Goal: Information Seeking & Learning: Learn about a topic

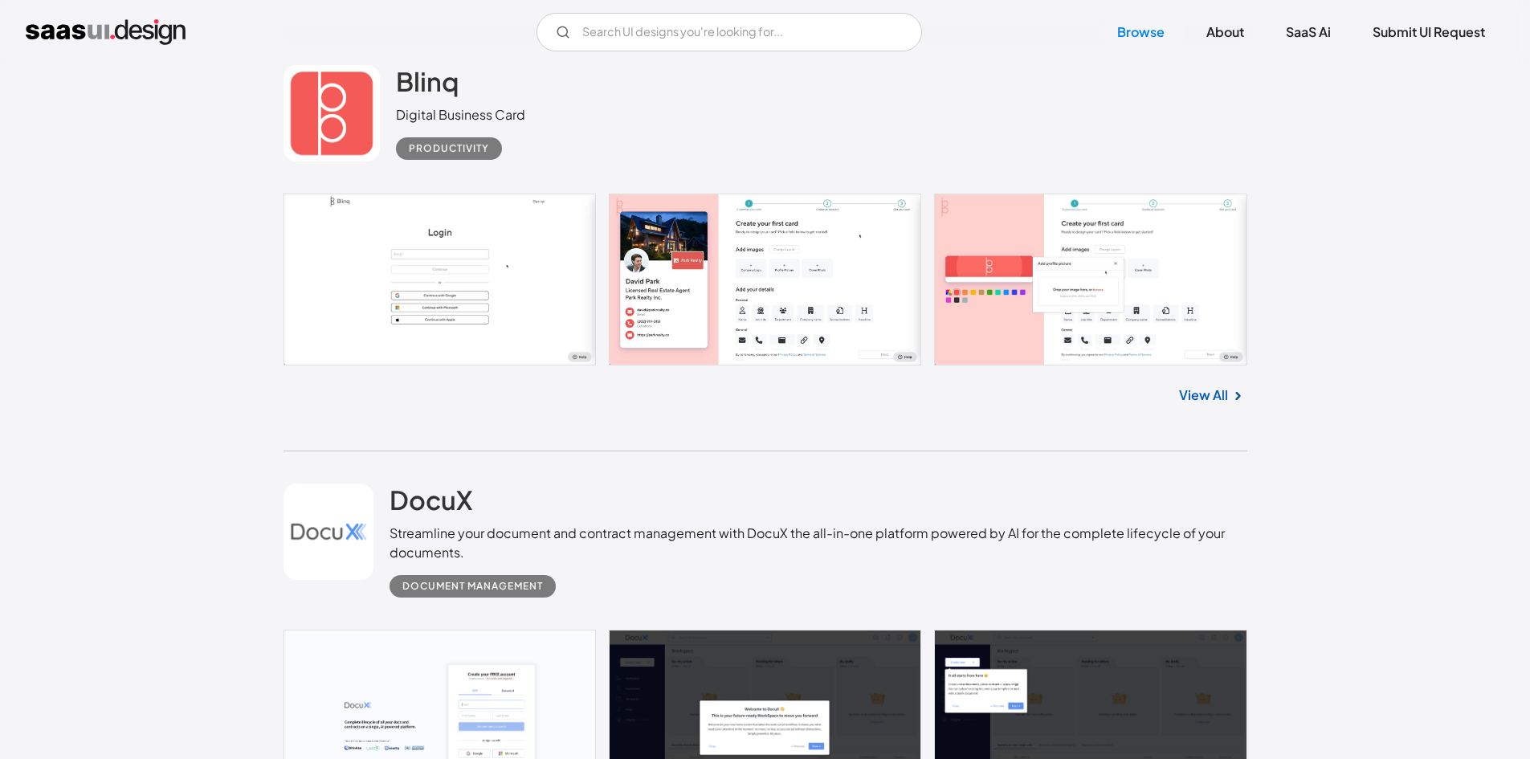
scroll to position [27220, 0]
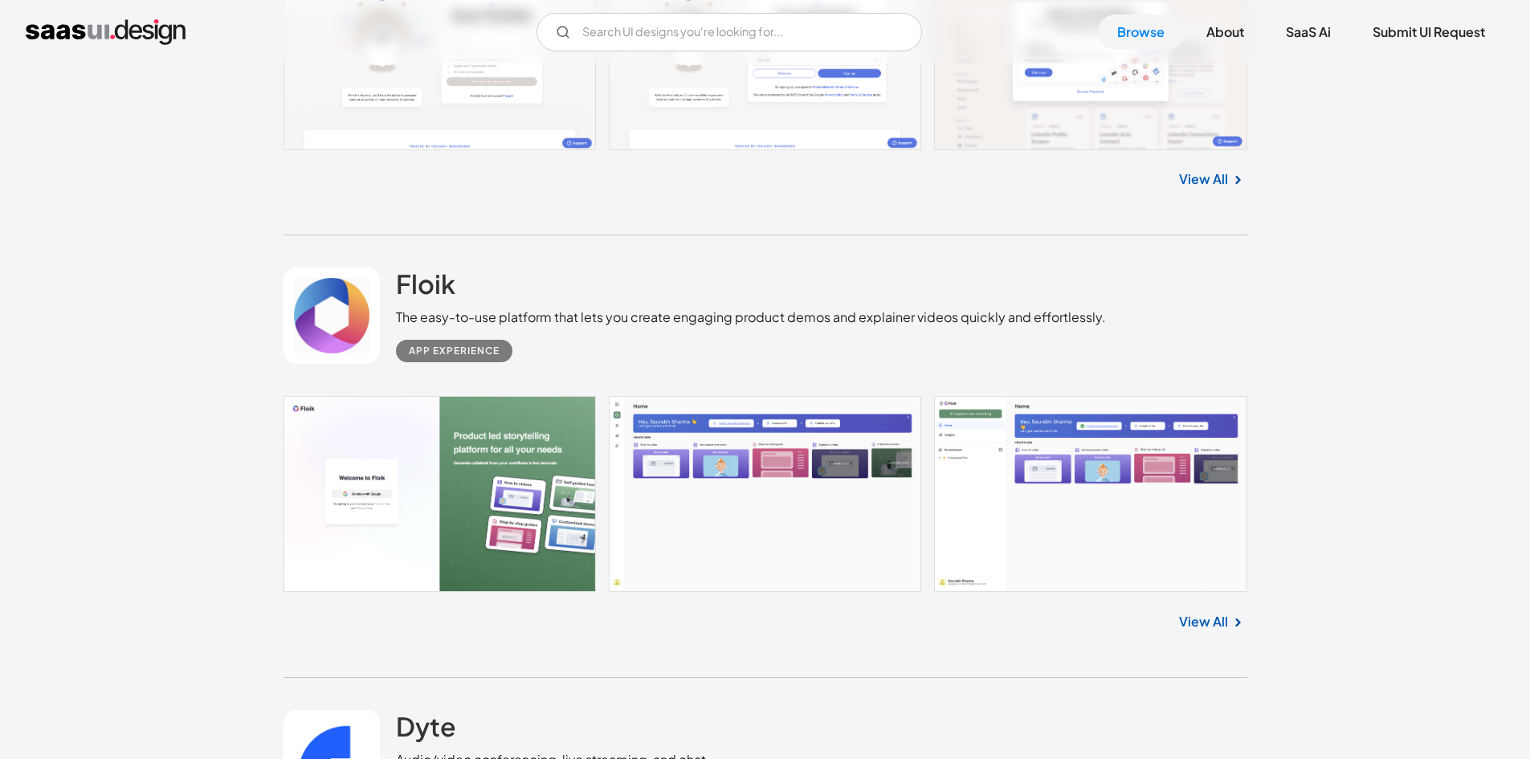
scroll to position [28987, 0]
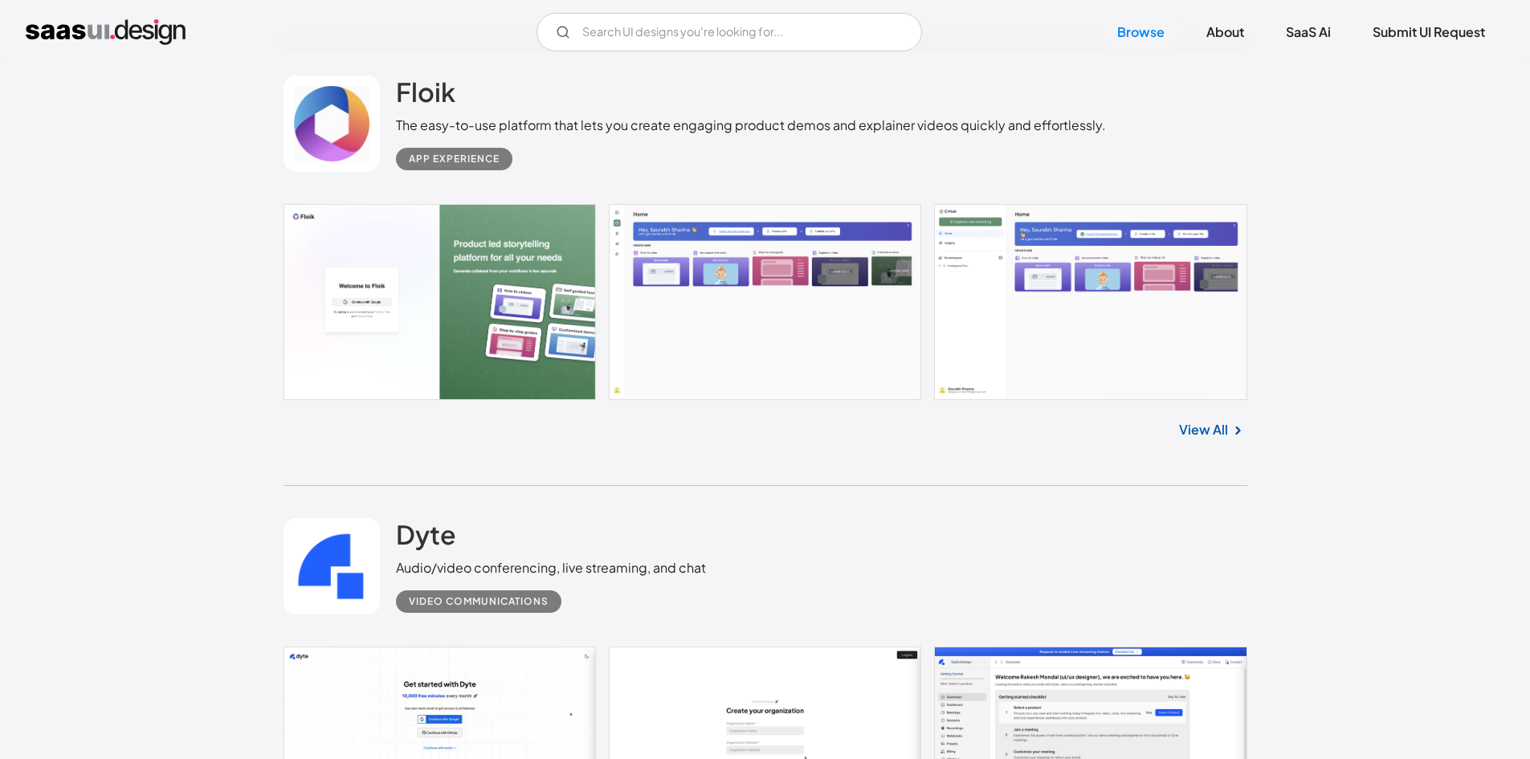
click at [717, 296] on link at bounding box center [765, 302] width 964 height 196
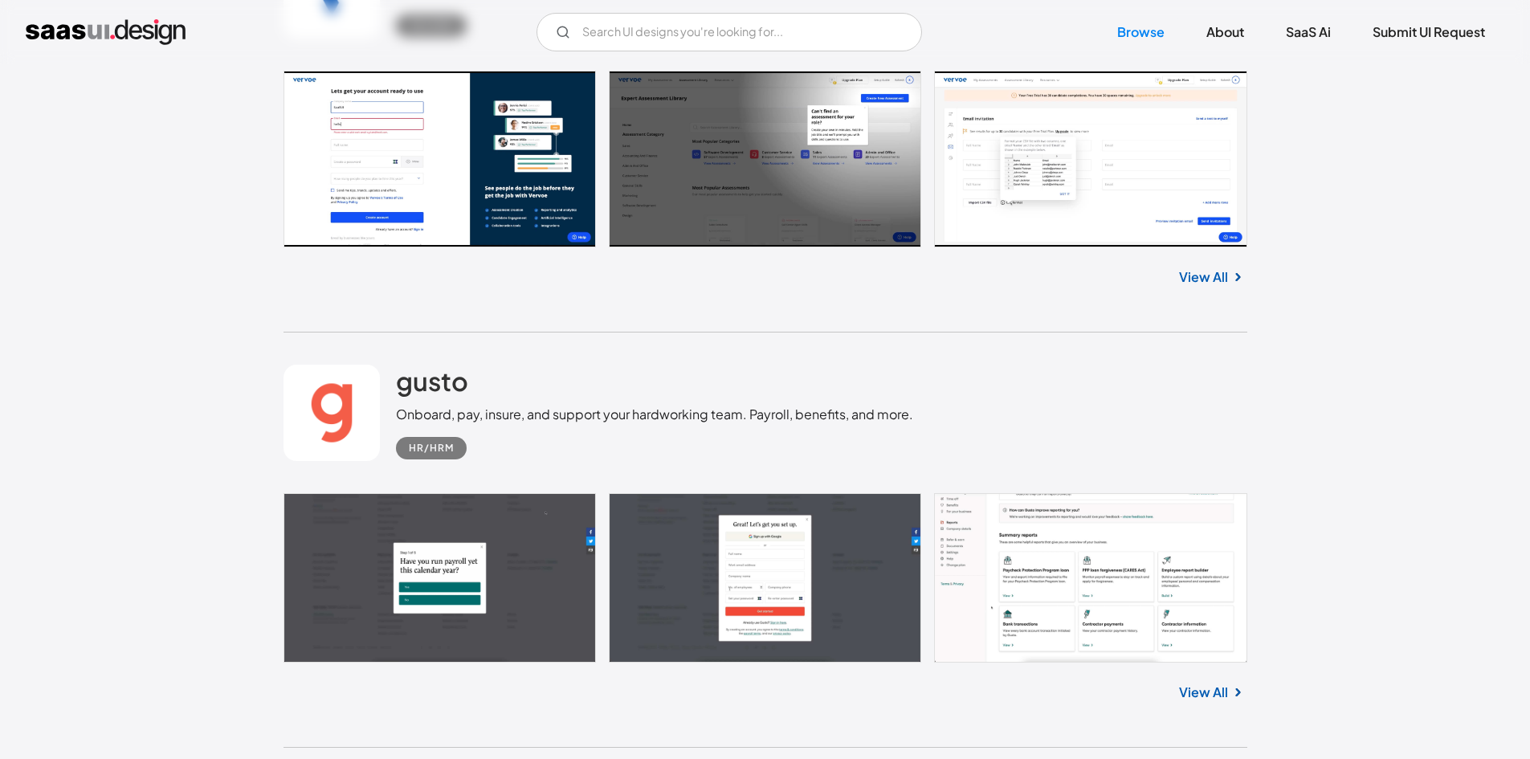
scroll to position [29870, 0]
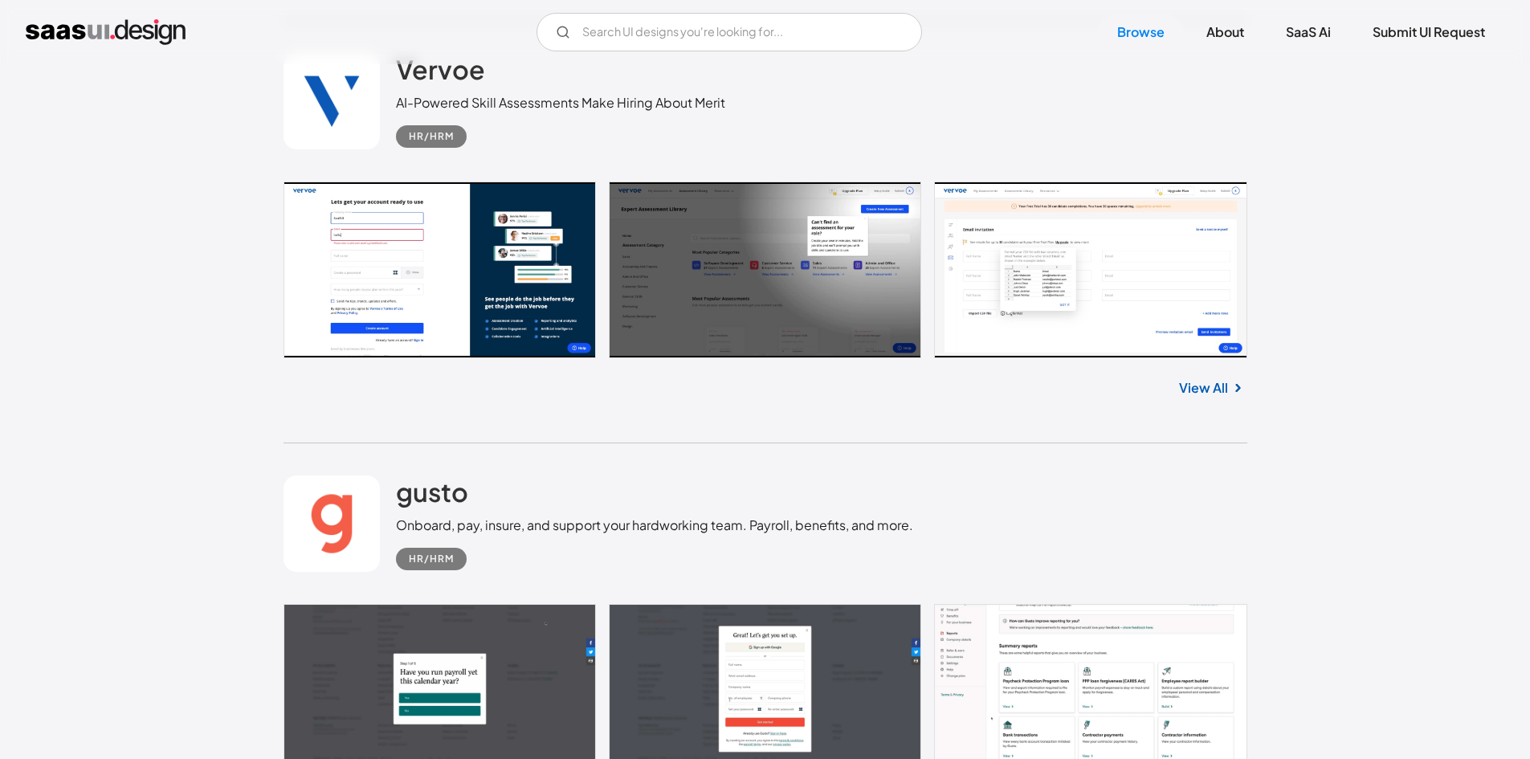
click at [1181, 254] on link at bounding box center [765, 269] width 964 height 177
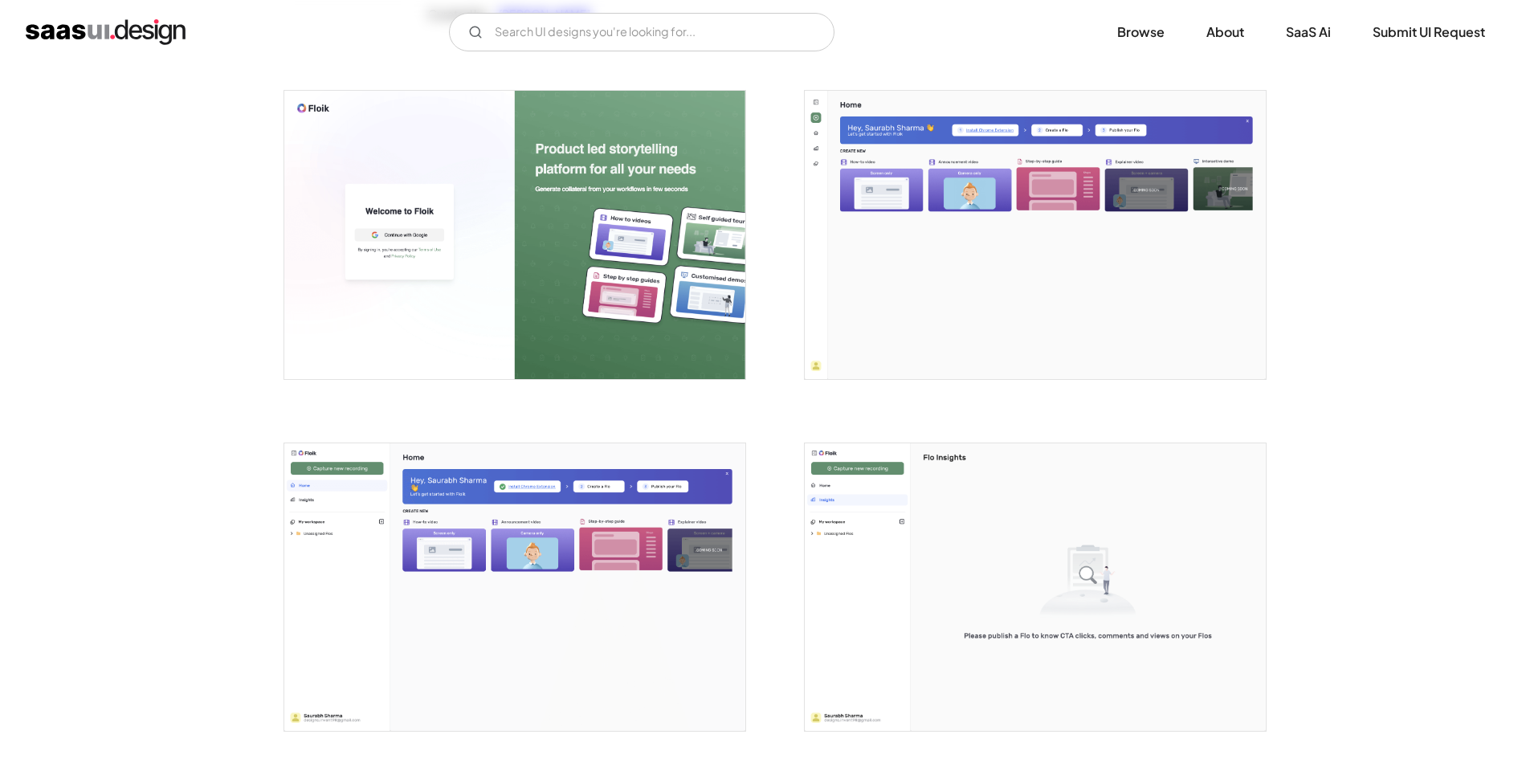
scroll to position [321, 0]
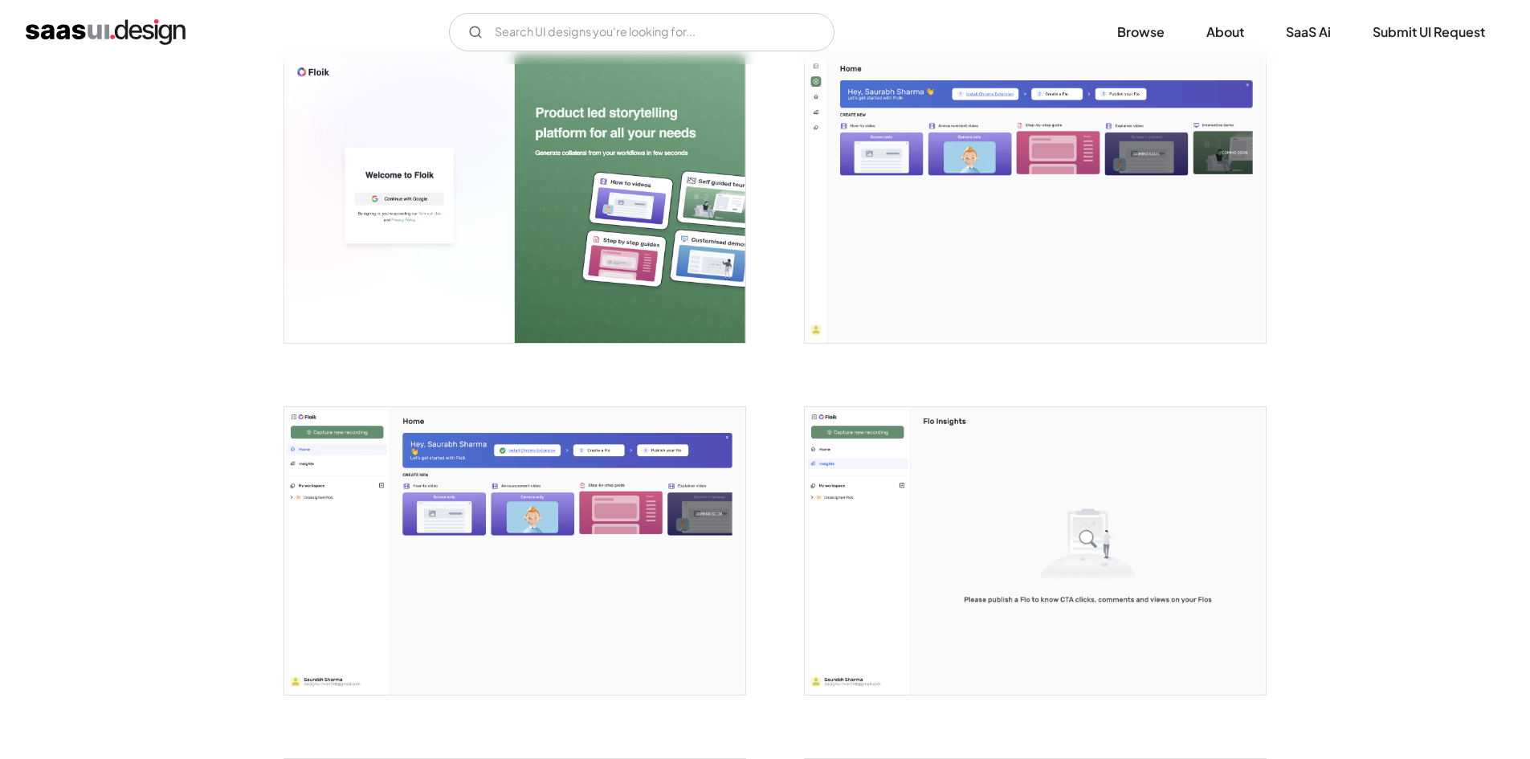
click at [943, 228] on img "open lightbox" at bounding box center [1035, 199] width 461 height 288
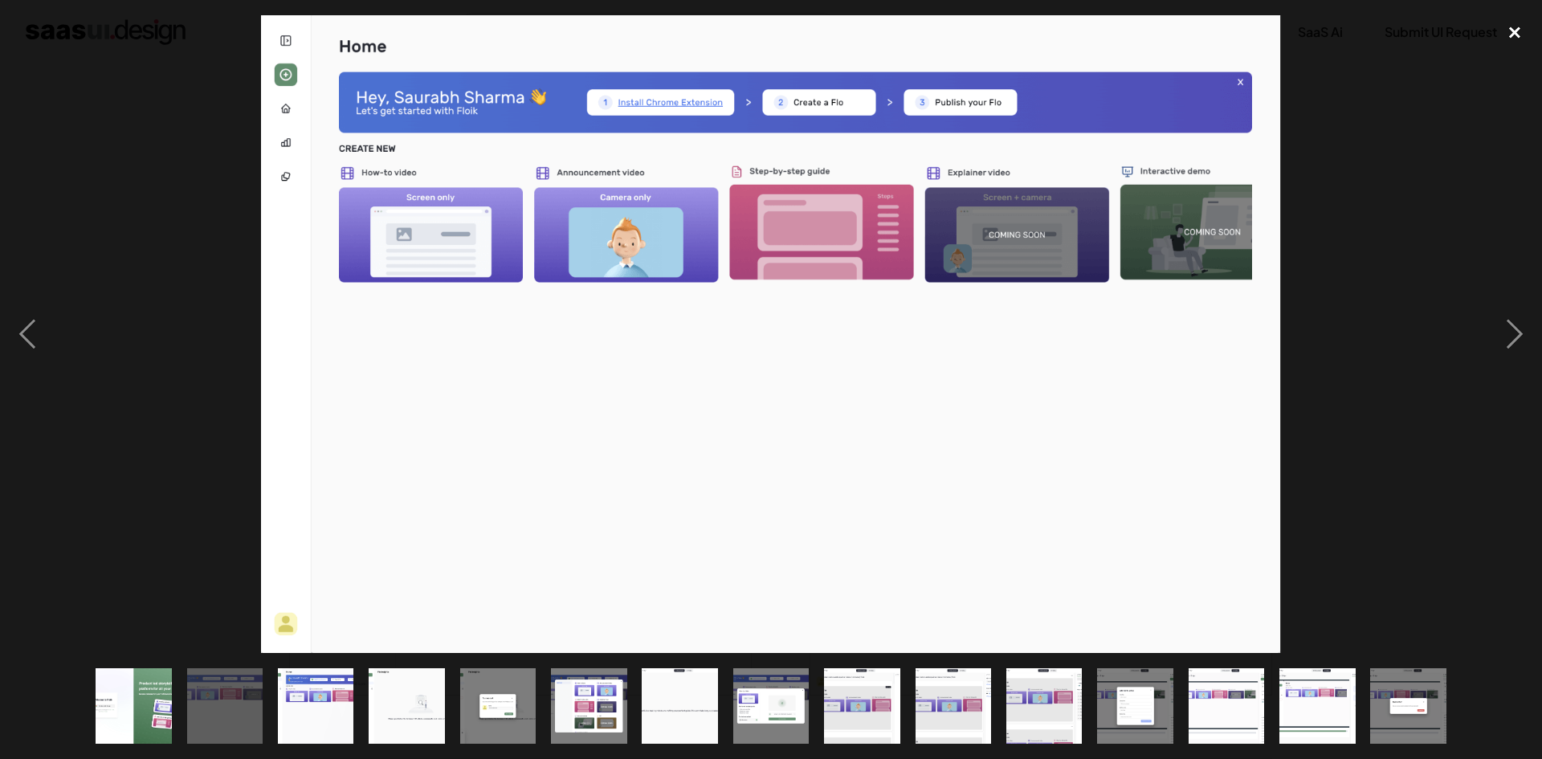
drag, startPoint x: 1496, startPoint y: 40, endPoint x: 1476, endPoint y: 59, distance: 27.8
click at [1496, 41] on div "close lightbox" at bounding box center [1514, 32] width 55 height 35
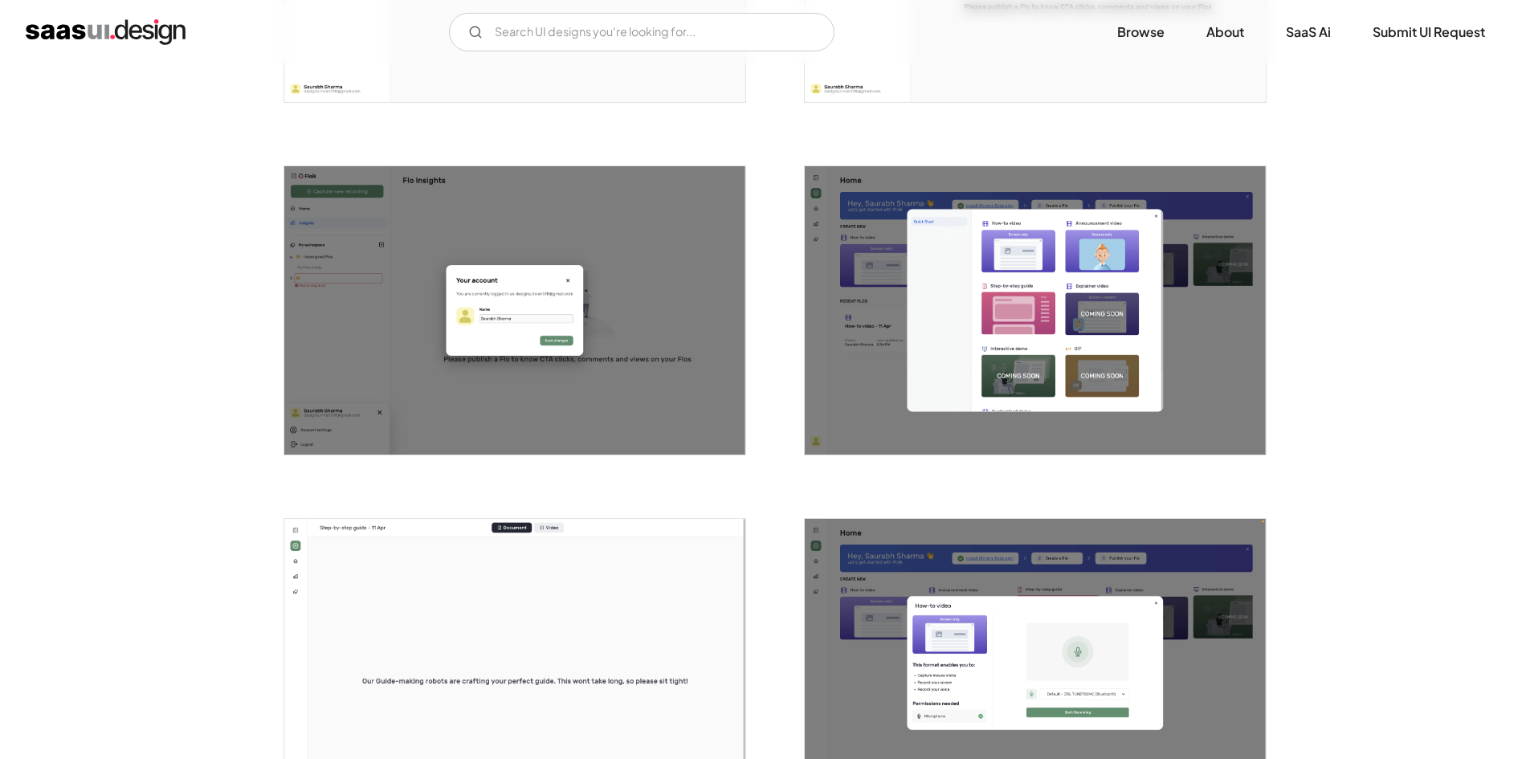
scroll to position [883, 0]
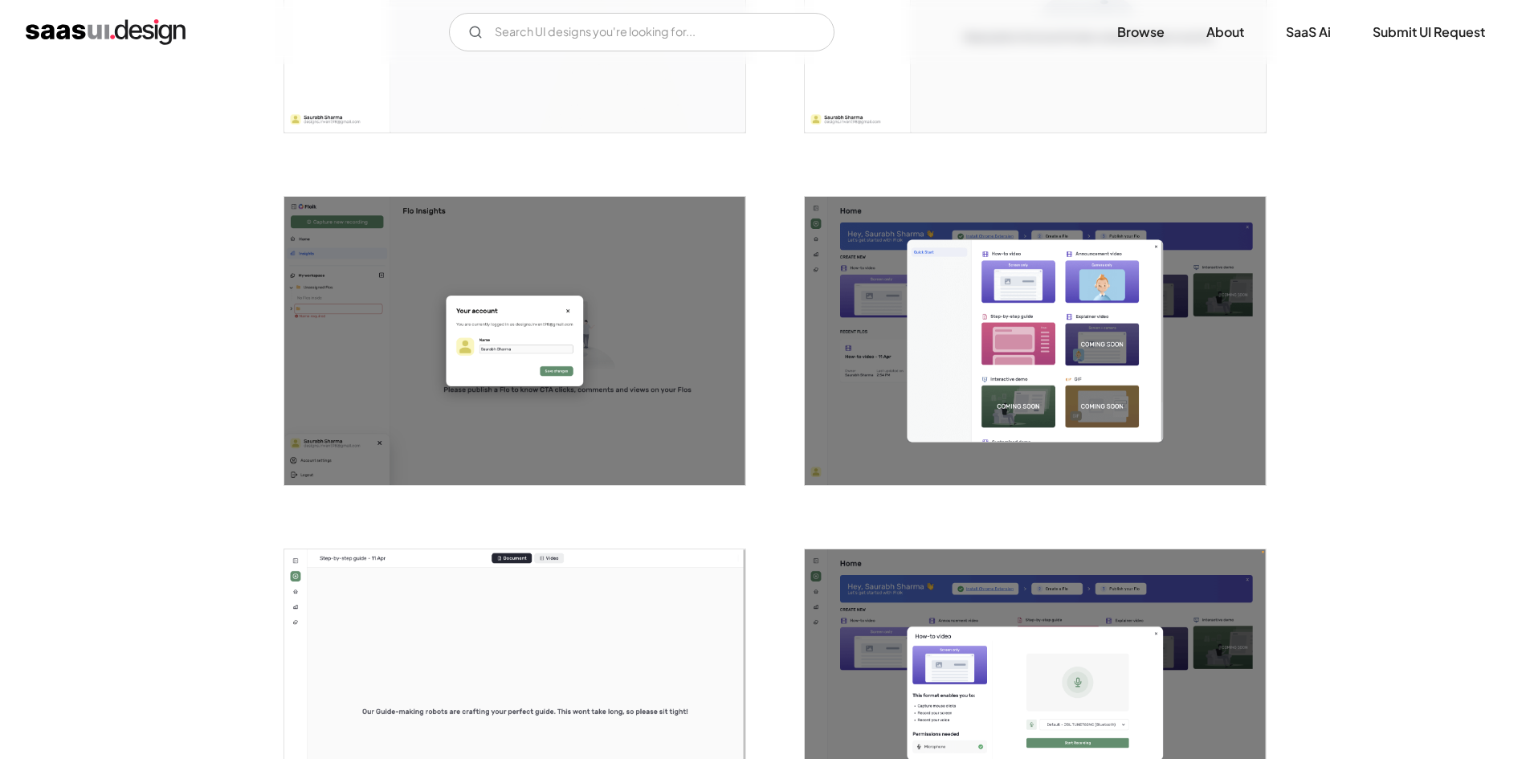
click at [891, 312] on img "open lightbox" at bounding box center [1035, 341] width 461 height 288
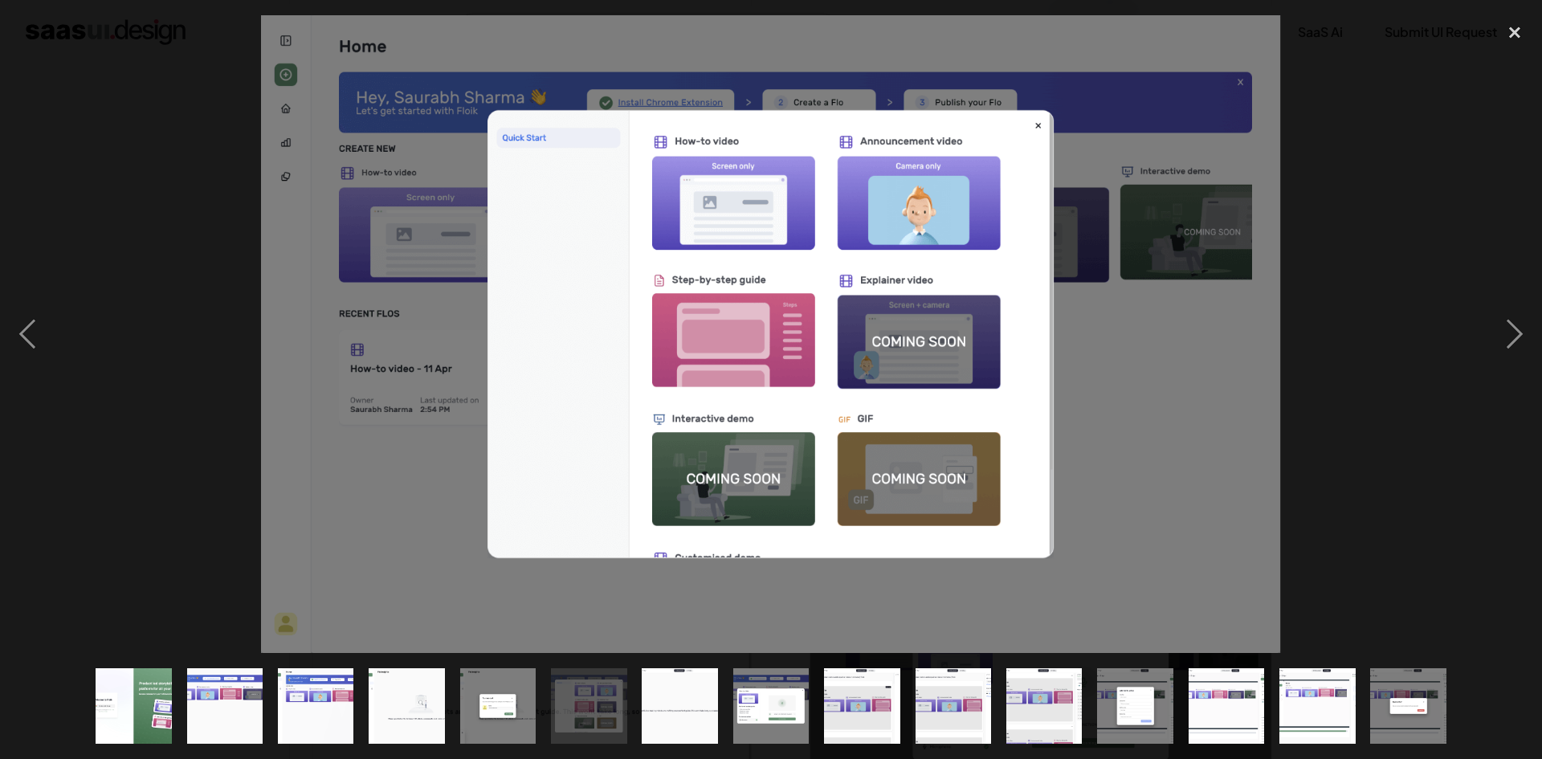
click at [1445, 176] on div at bounding box center [771, 334] width 1542 height 638
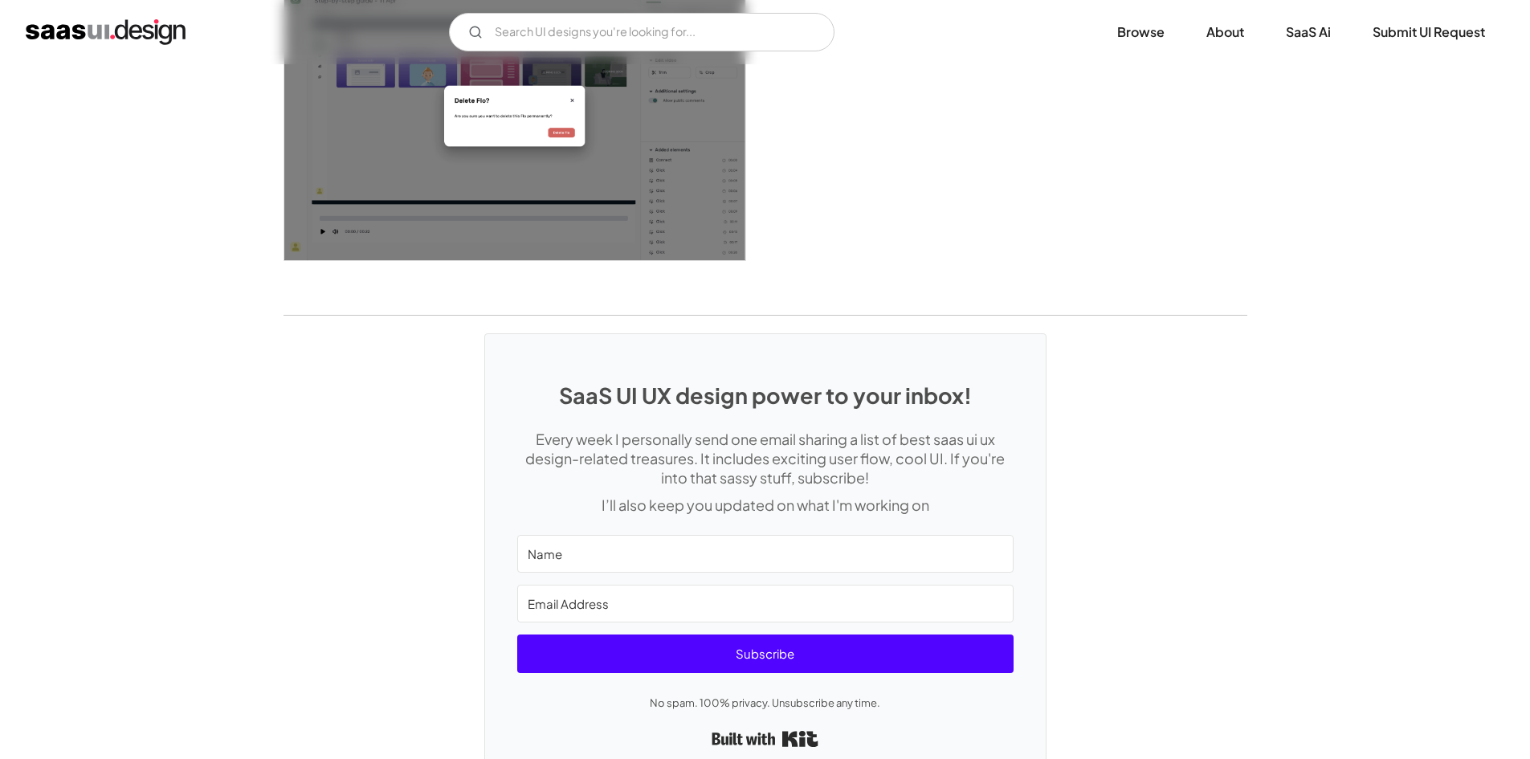
scroll to position [2952, 0]
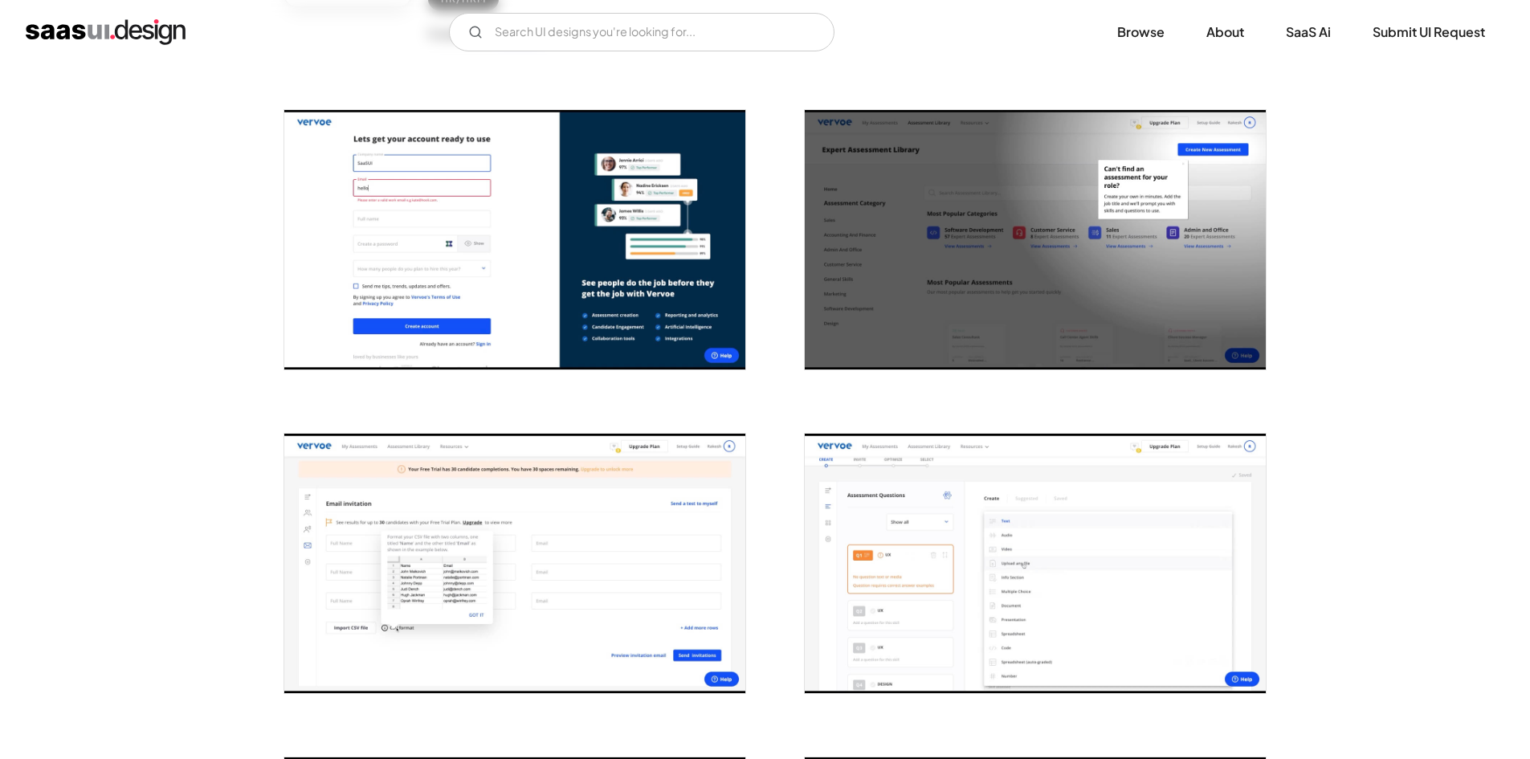
scroll to position [241, 0]
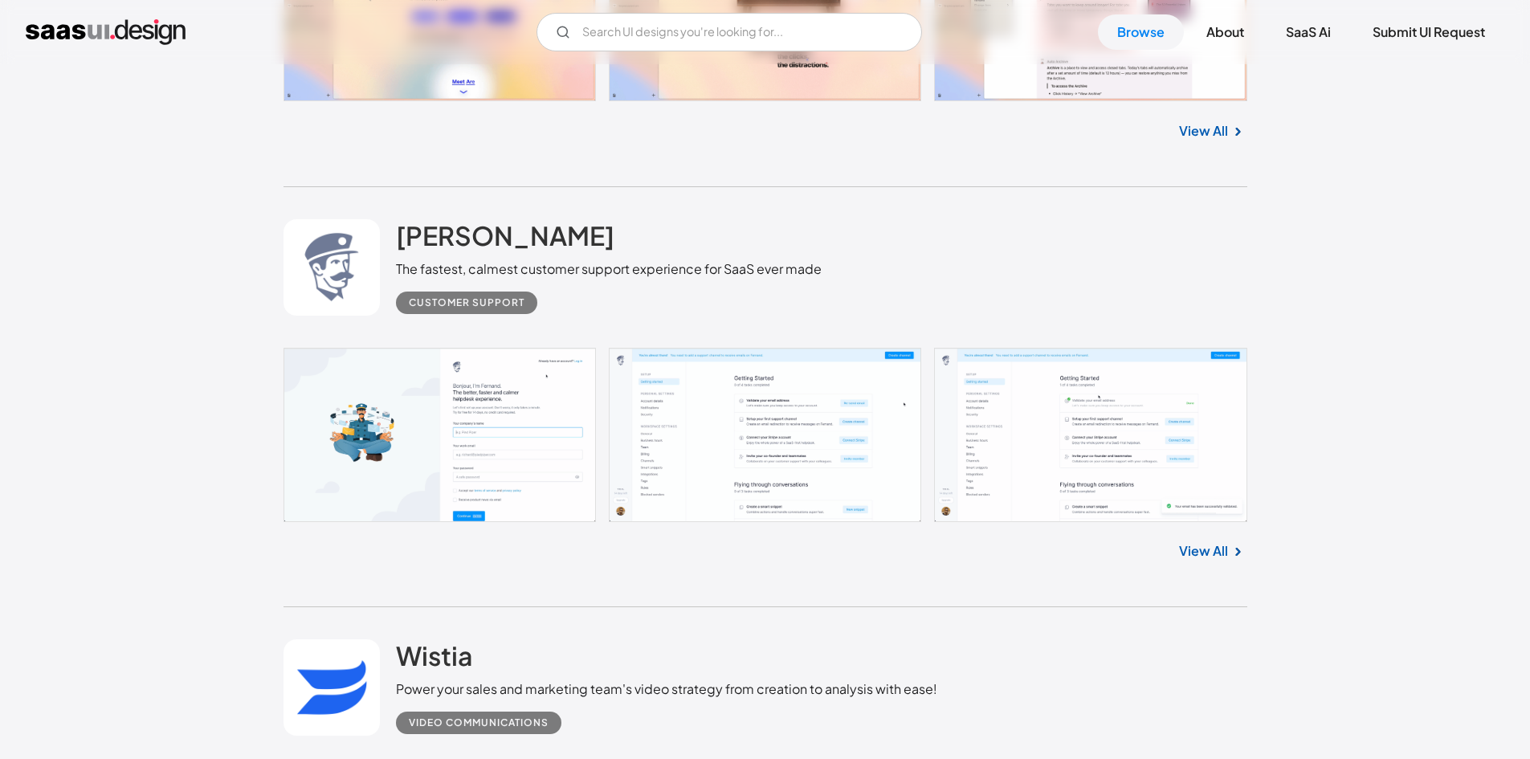
scroll to position [19041, 0]
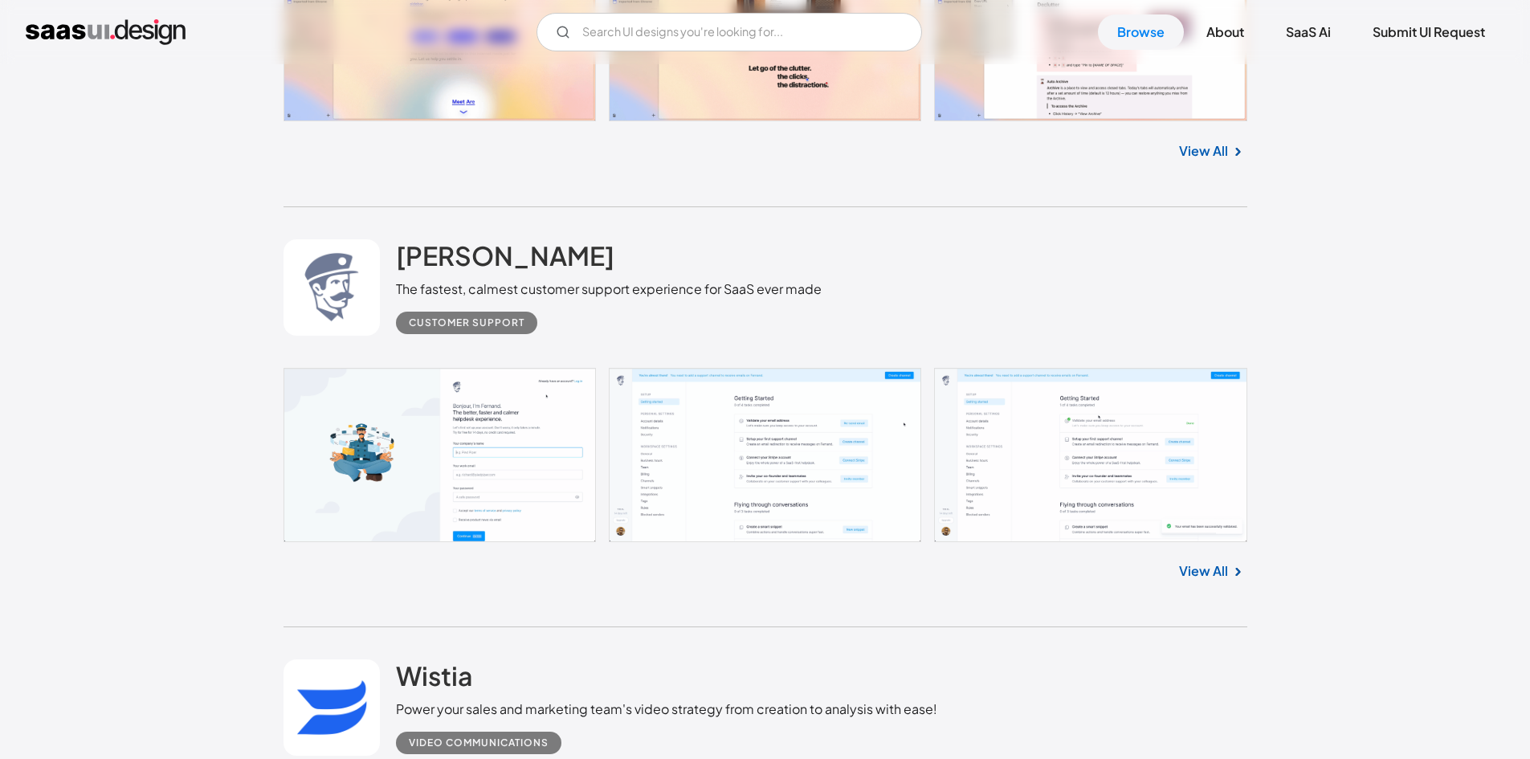
drag, startPoint x: 397, startPoint y: 395, endPoint x: 676, endPoint y: 402, distance: 278.7
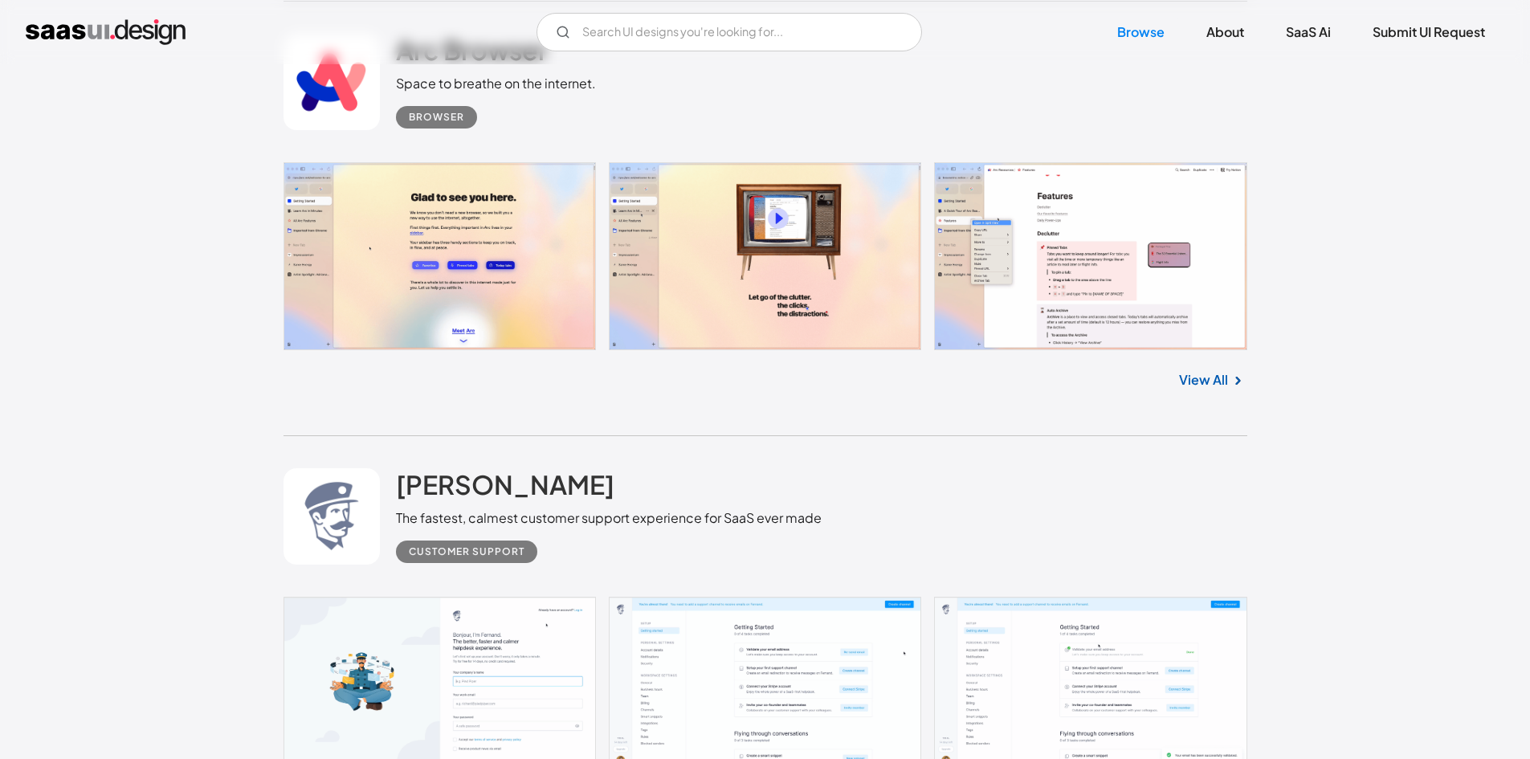
scroll to position [18735, 0]
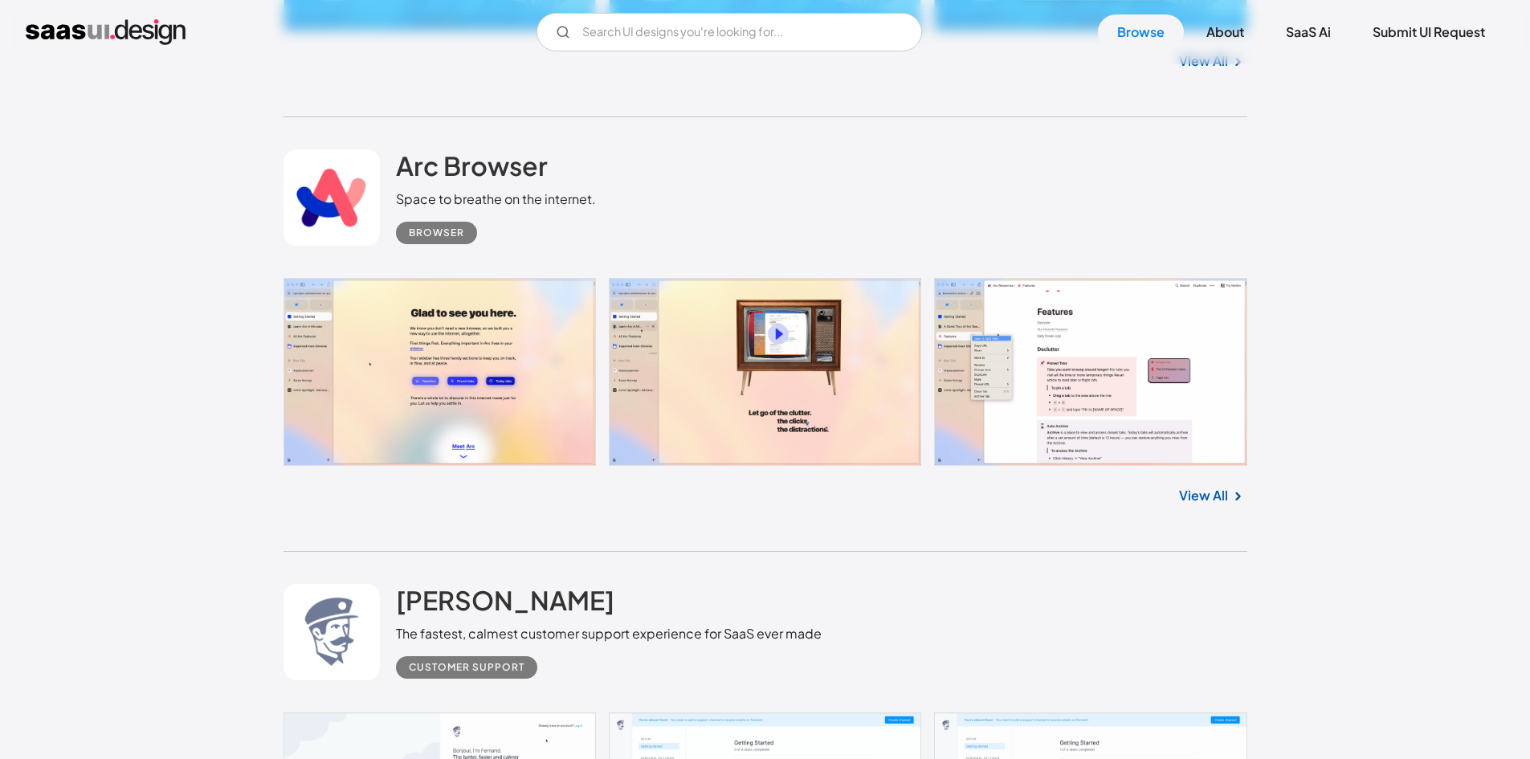
scroll to position [18646, 0]
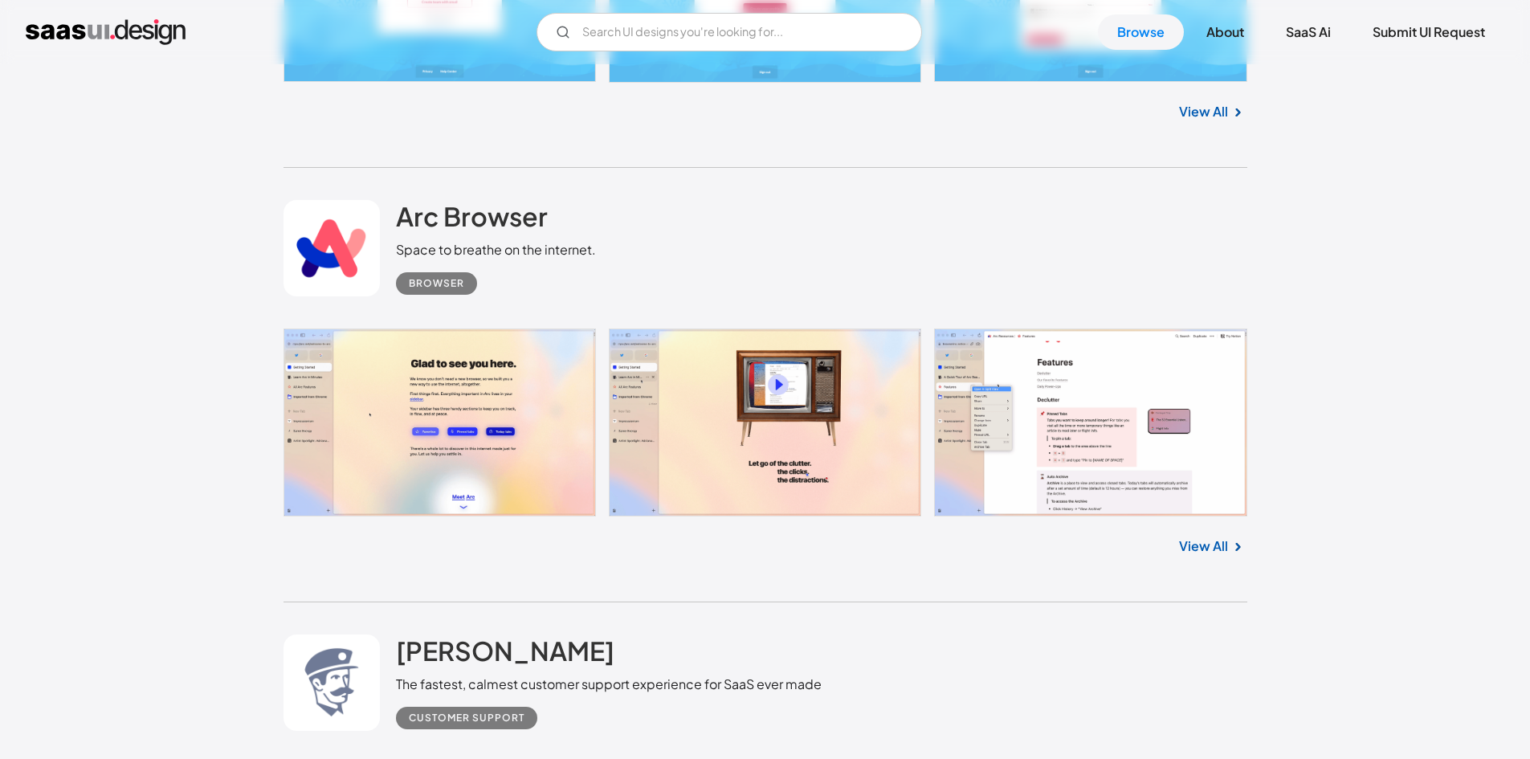
drag, startPoint x: 392, startPoint y: 222, endPoint x: 491, endPoint y: 242, distance: 100.8
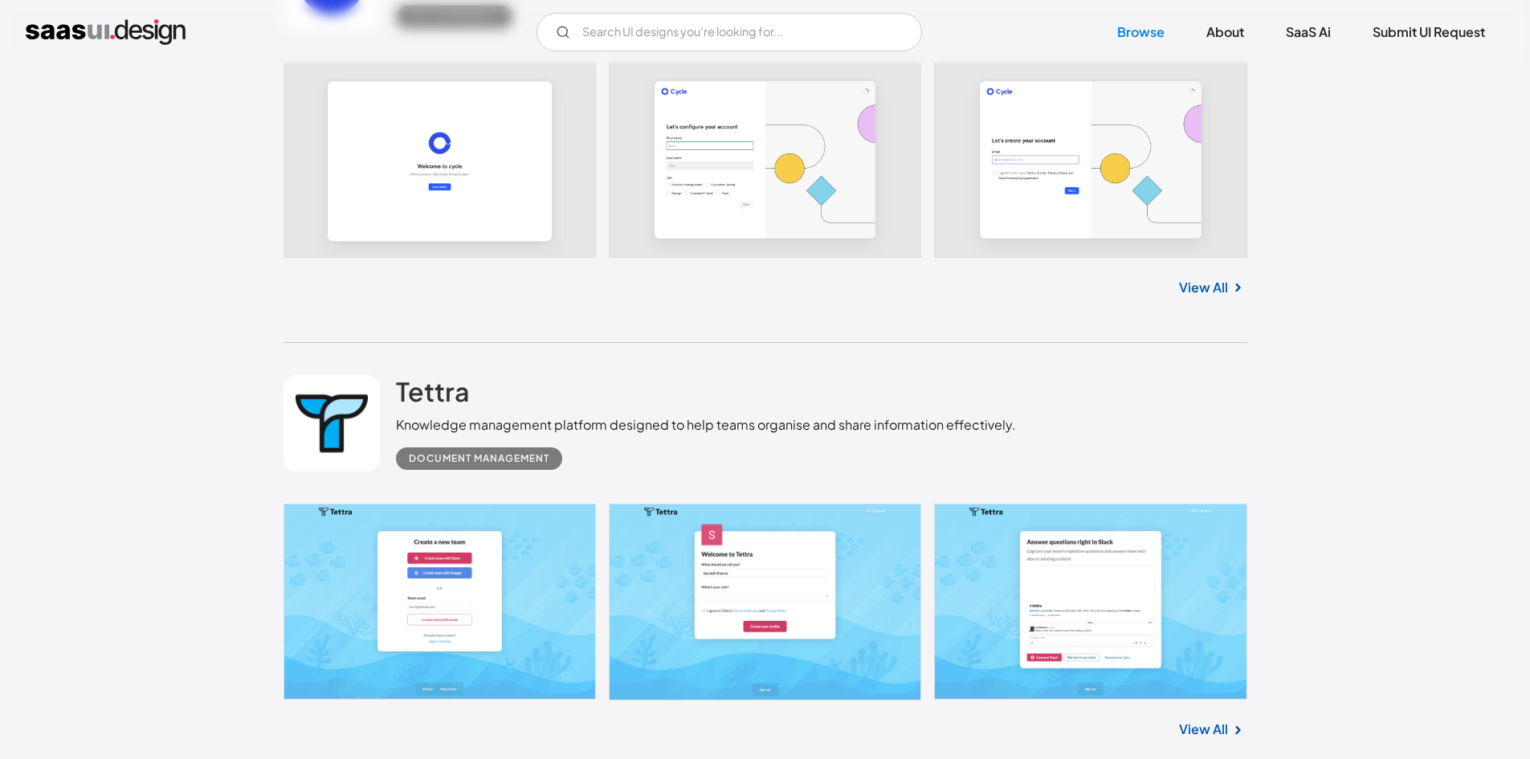
scroll to position [17989, 0]
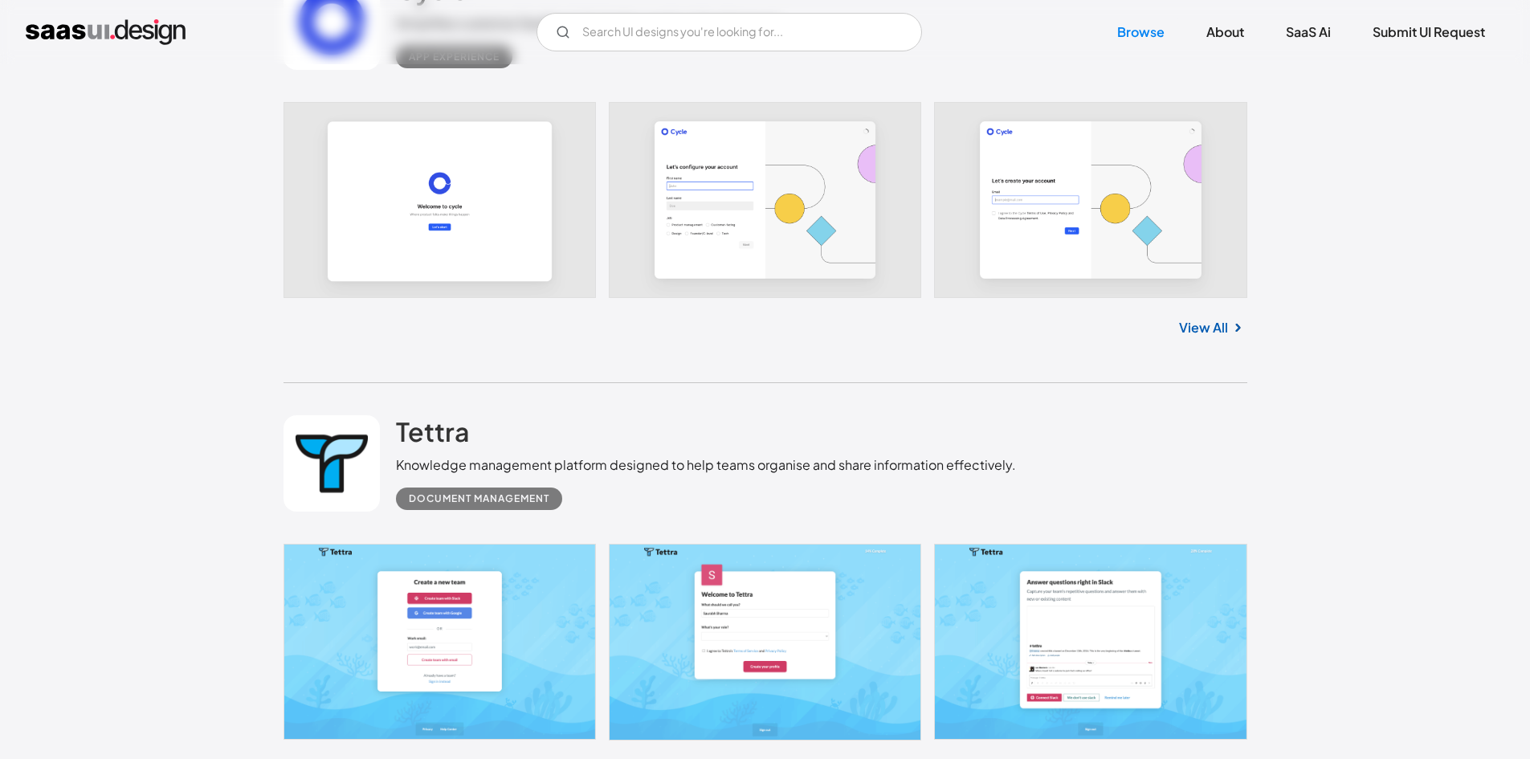
drag, startPoint x: 395, startPoint y: 324, endPoint x: 1129, endPoint y: 322, distance: 733.9
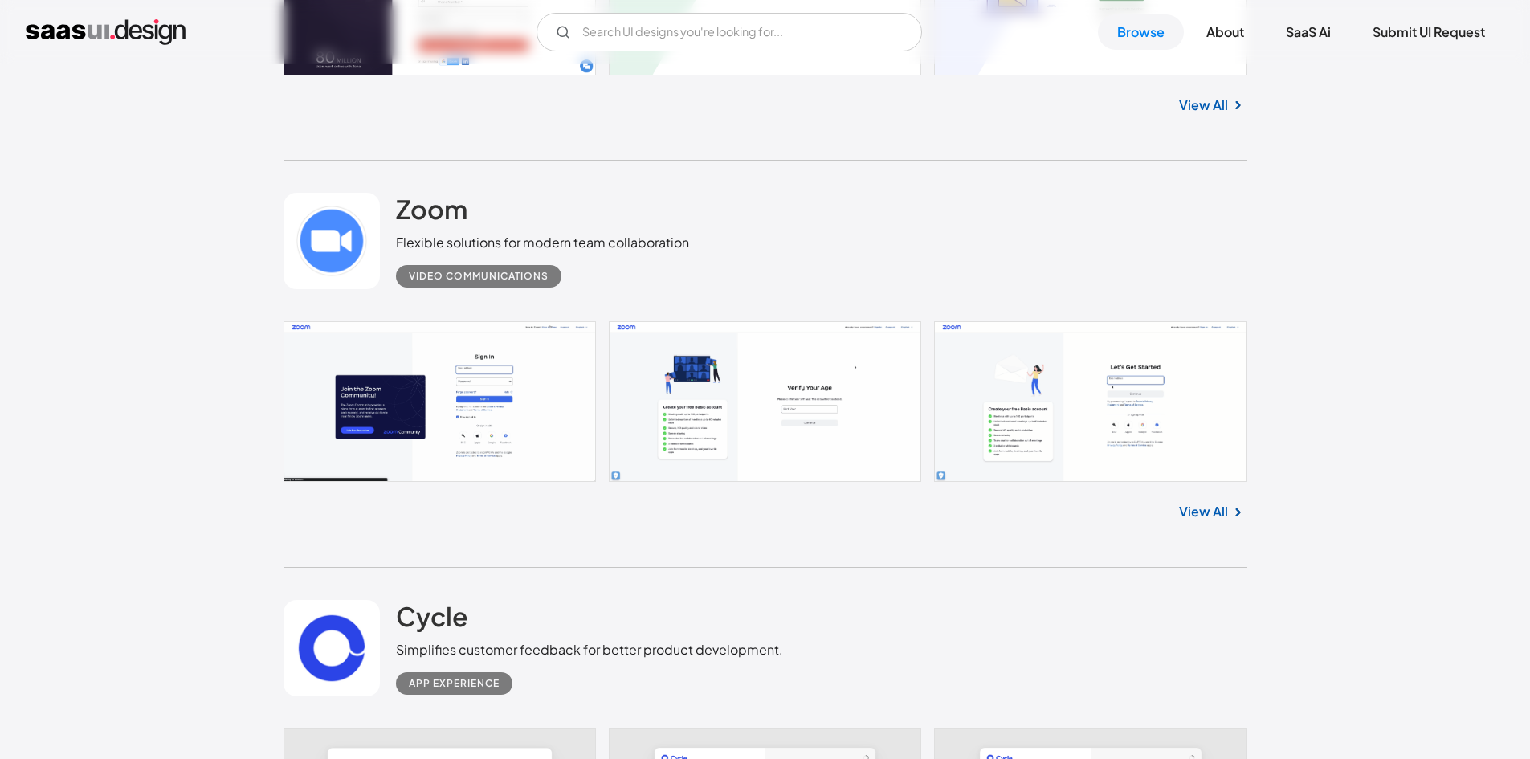
scroll to position [17180, 0]
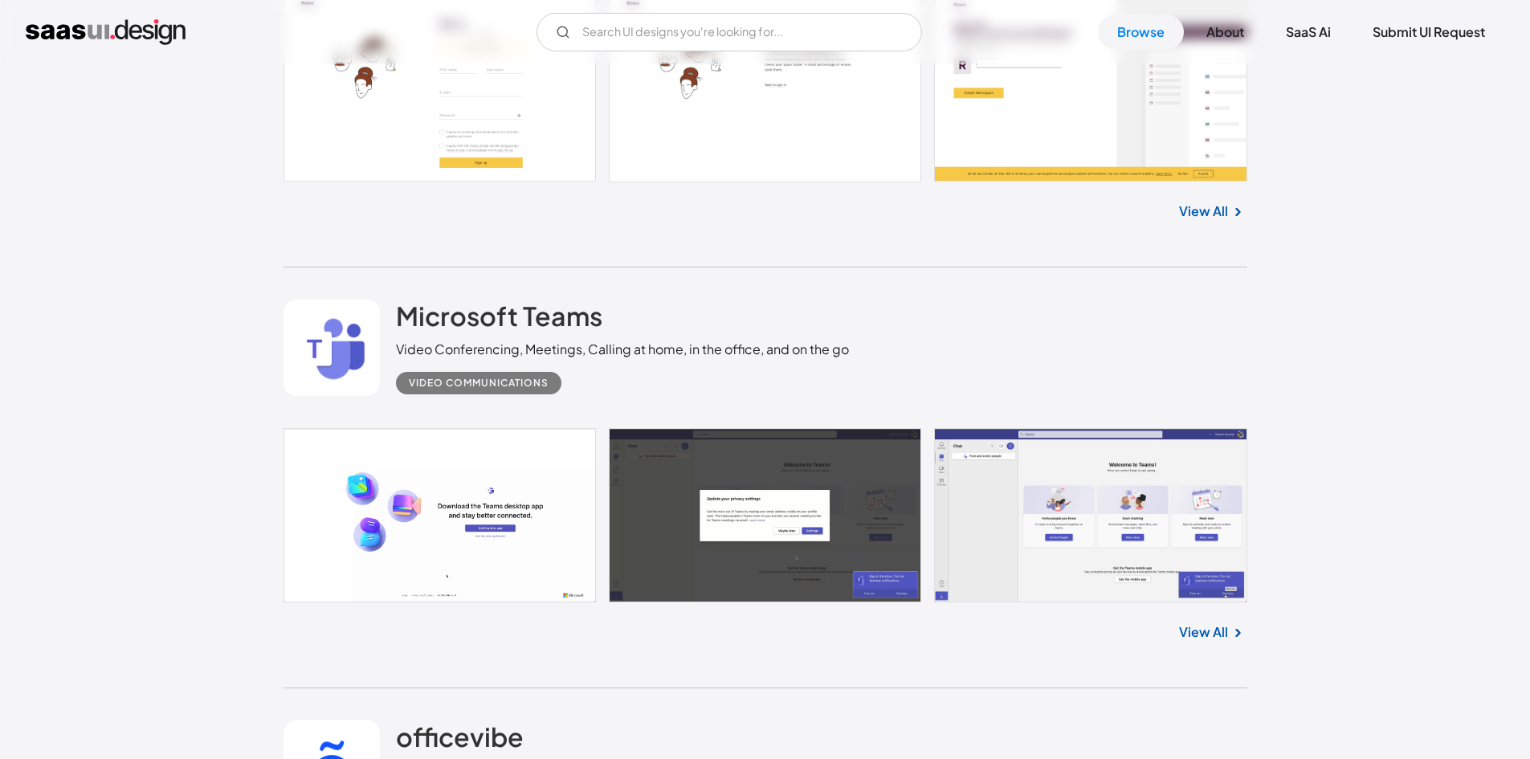
scroll to position [24608, 0]
